Goal: Transaction & Acquisition: Purchase product/service

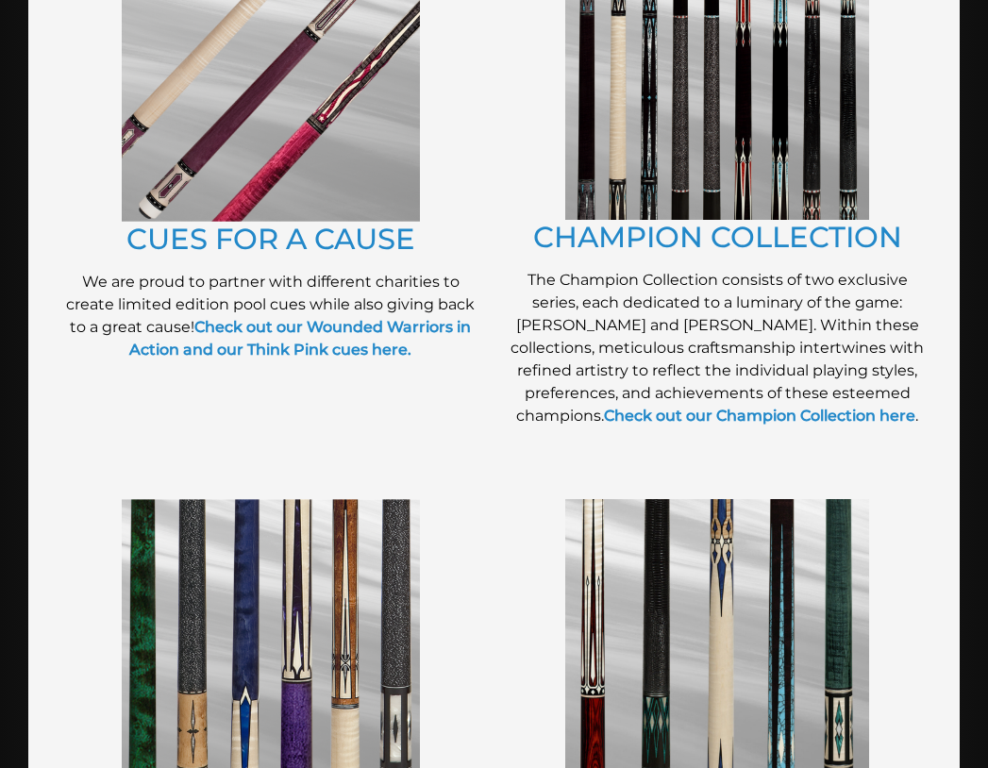
scroll to position [571, 0]
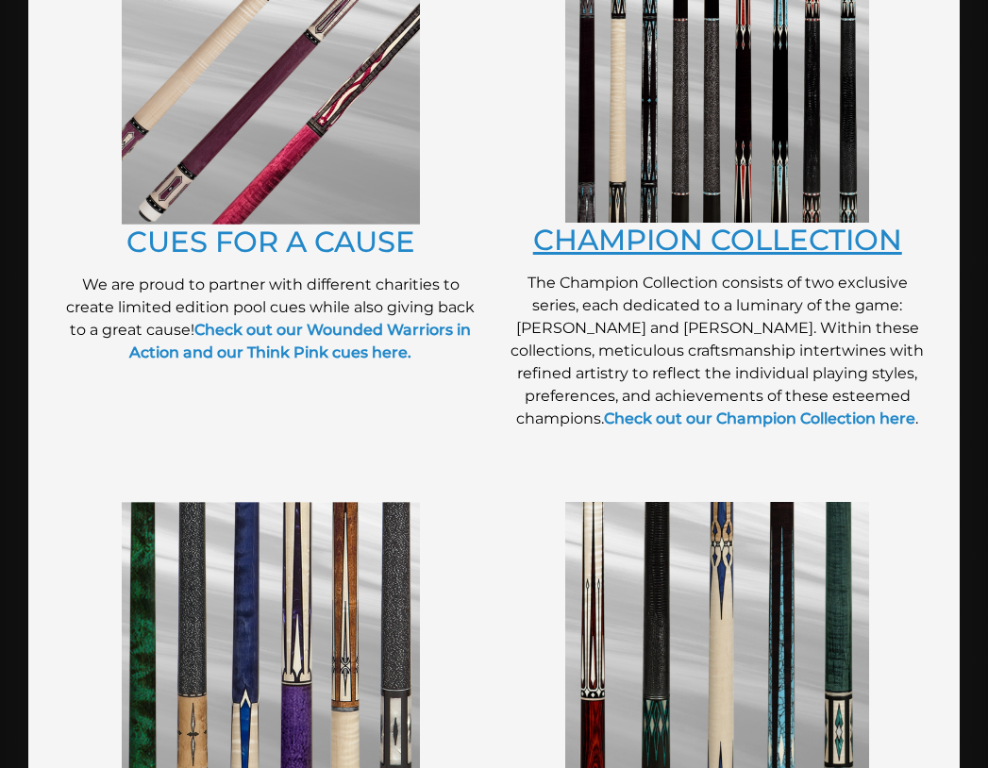
click at [742, 243] on link "CHAMPION COLLECTION" at bounding box center [717, 240] width 369 height 36
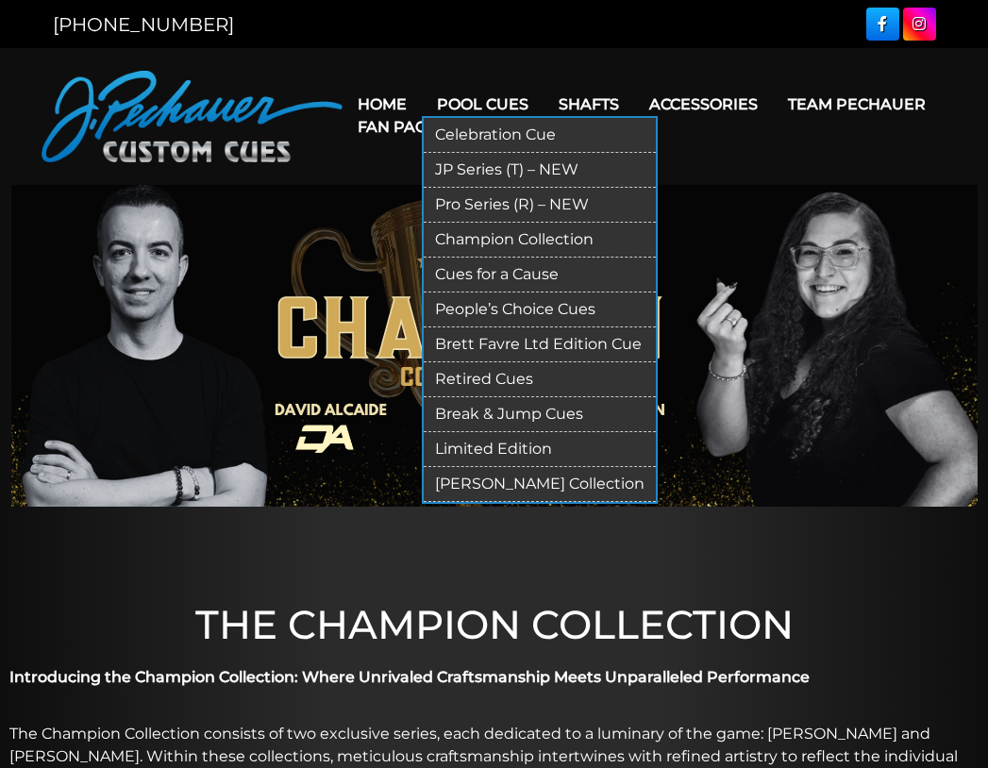
click at [507, 95] on link "Pool Cues" at bounding box center [483, 104] width 122 height 48
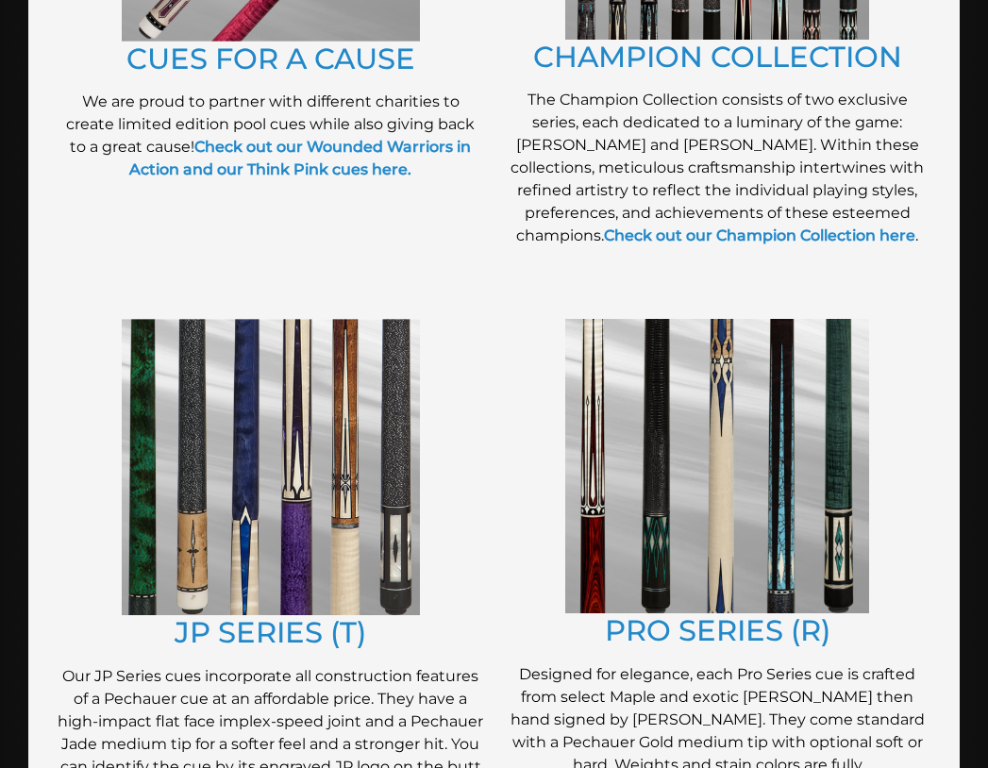
scroll to position [759, 0]
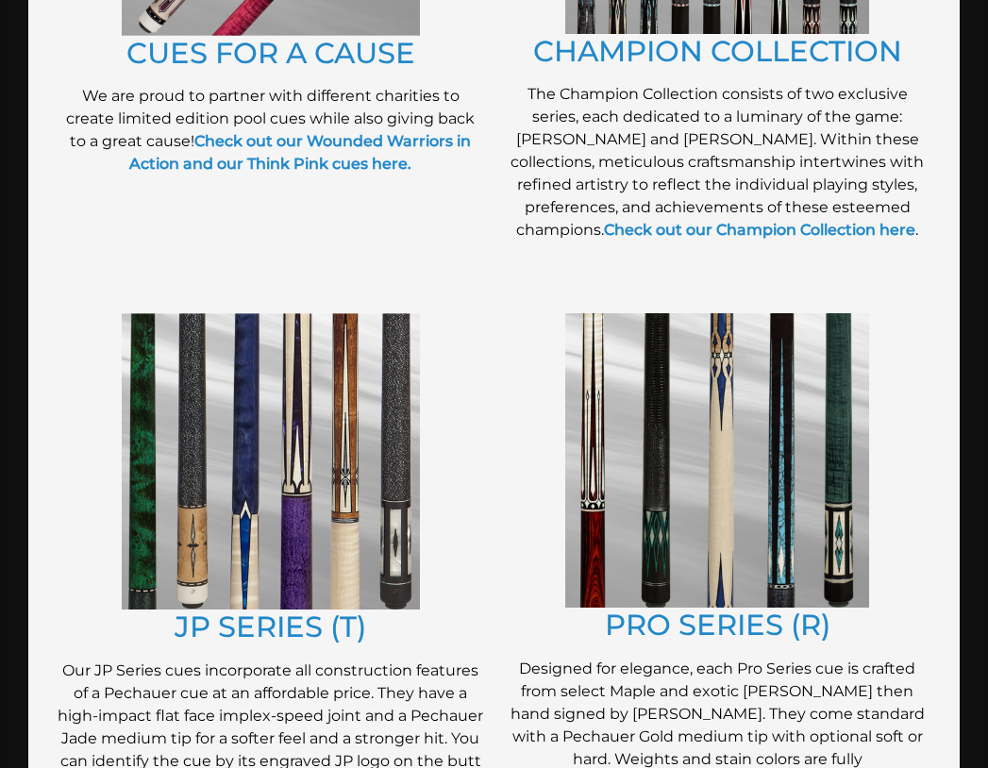
click at [661, 451] on img at bounding box center [717, 460] width 304 height 294
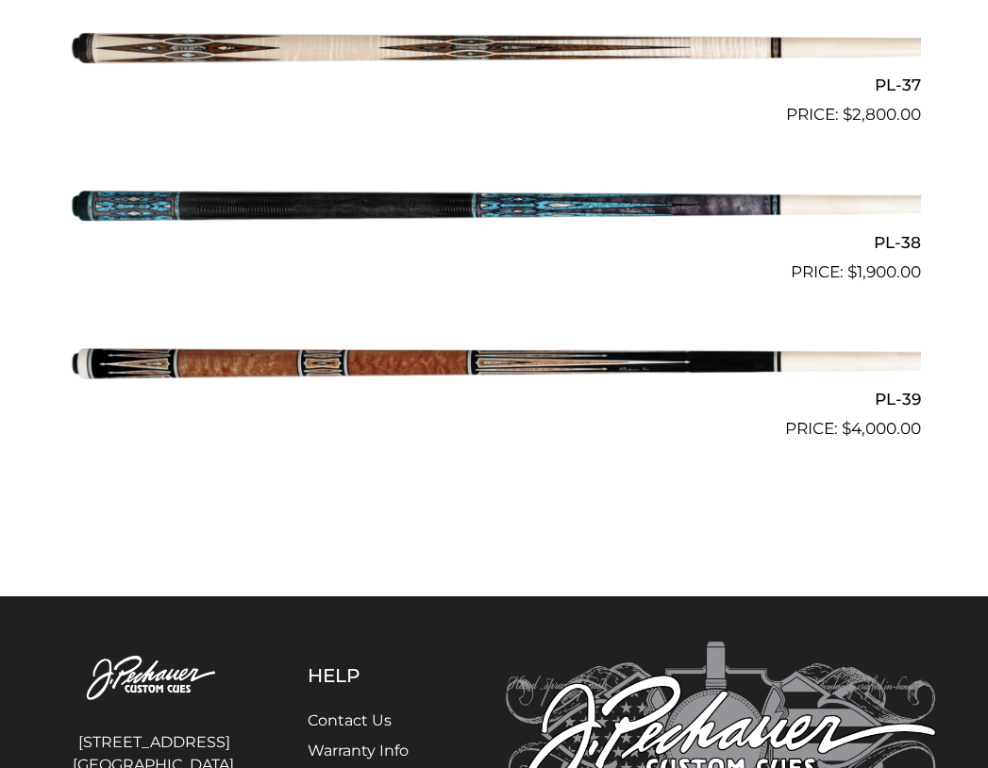
scroll to position [4878, 0]
